Goal: Register for event/course: Sign up to attend an event or enroll in a course

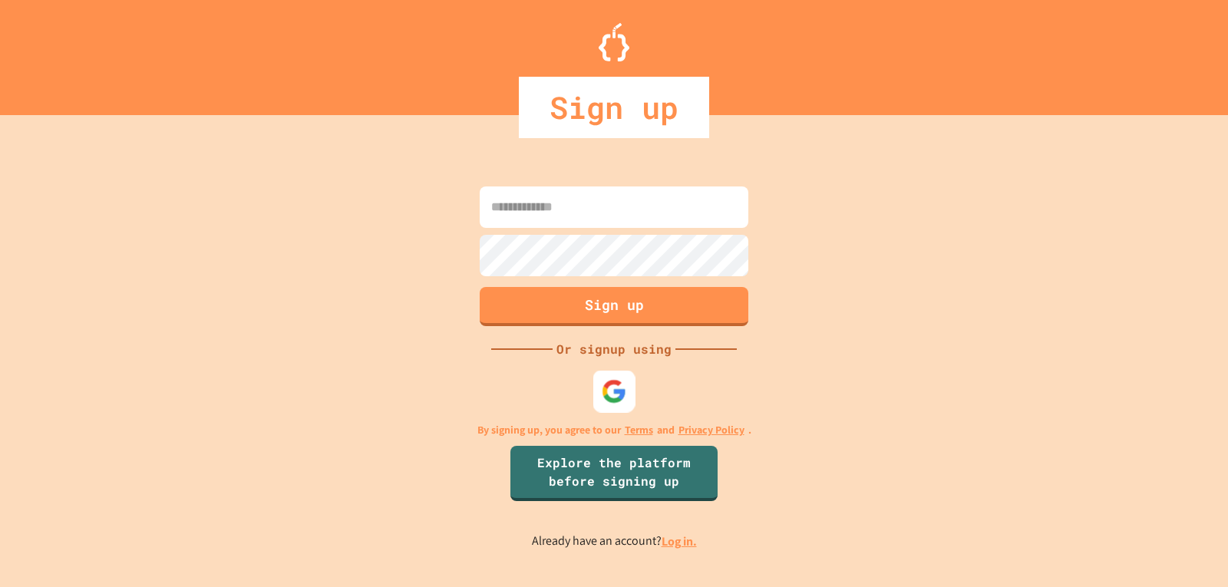
click at [608, 381] on img at bounding box center [614, 390] width 25 height 25
click at [636, 405] on div at bounding box center [614, 391] width 46 height 46
click at [609, 390] on img at bounding box center [613, 391] width 23 height 23
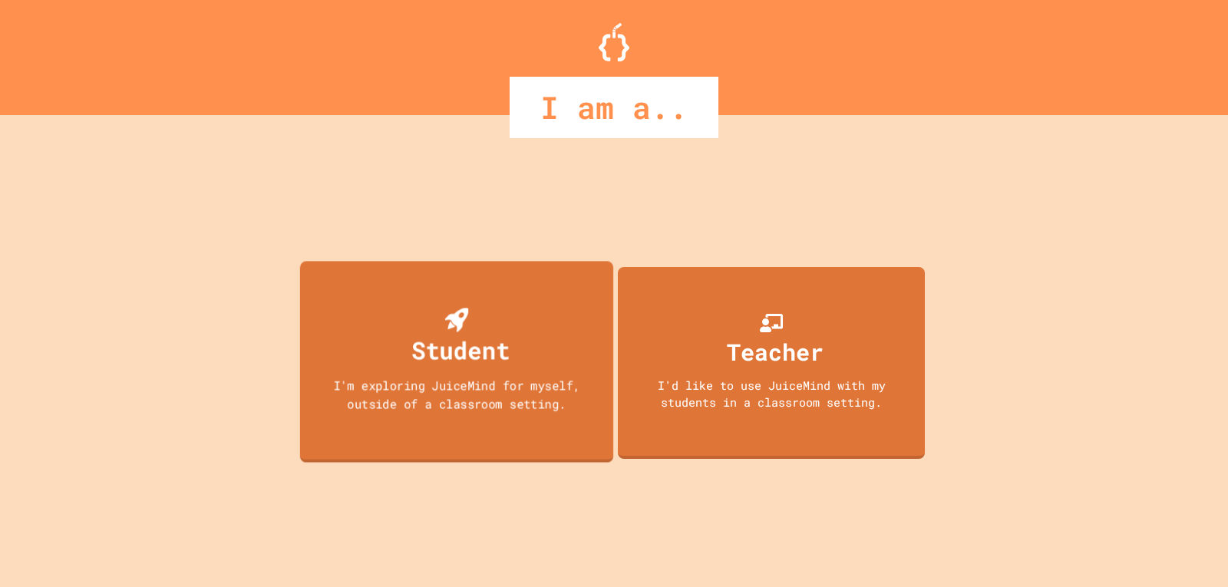
click at [434, 301] on div "Student I'm exploring JuiceMind for myself, outside of a classroom setting." at bounding box center [456, 361] width 313 height 201
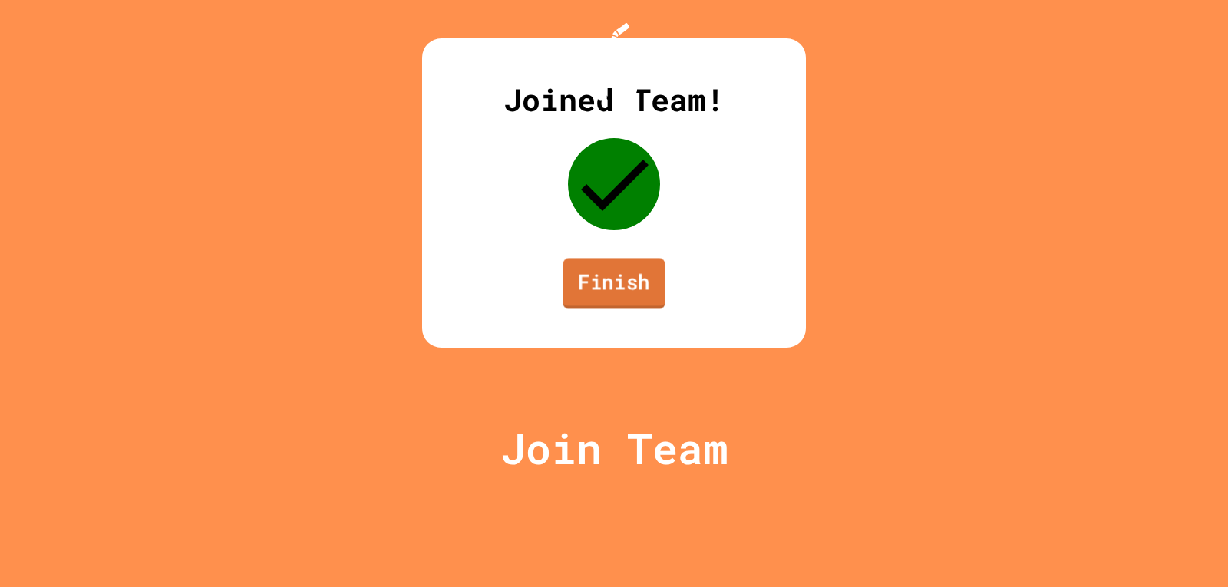
click at [602, 309] on link "Finish" at bounding box center [614, 283] width 103 height 51
